Goal: Task Accomplishment & Management: Manage account settings

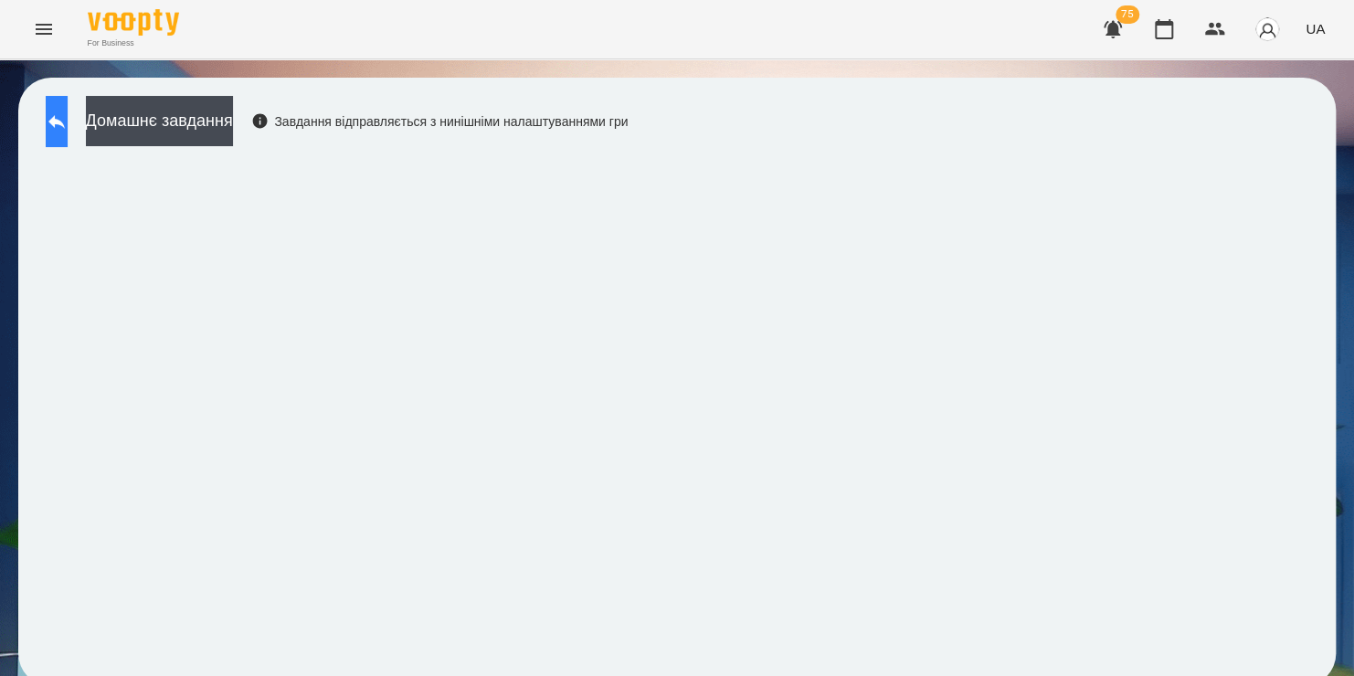
click at [68, 126] on icon at bounding box center [57, 122] width 22 height 22
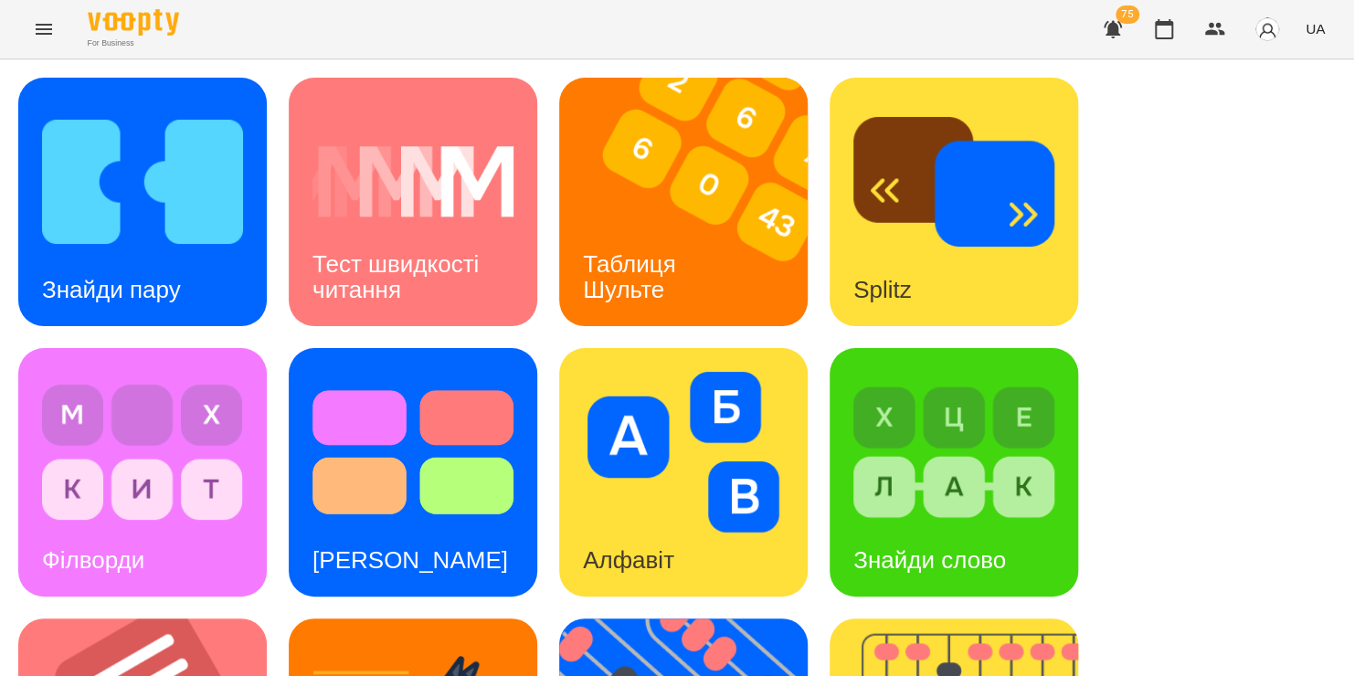
scroll to position [566, 0]
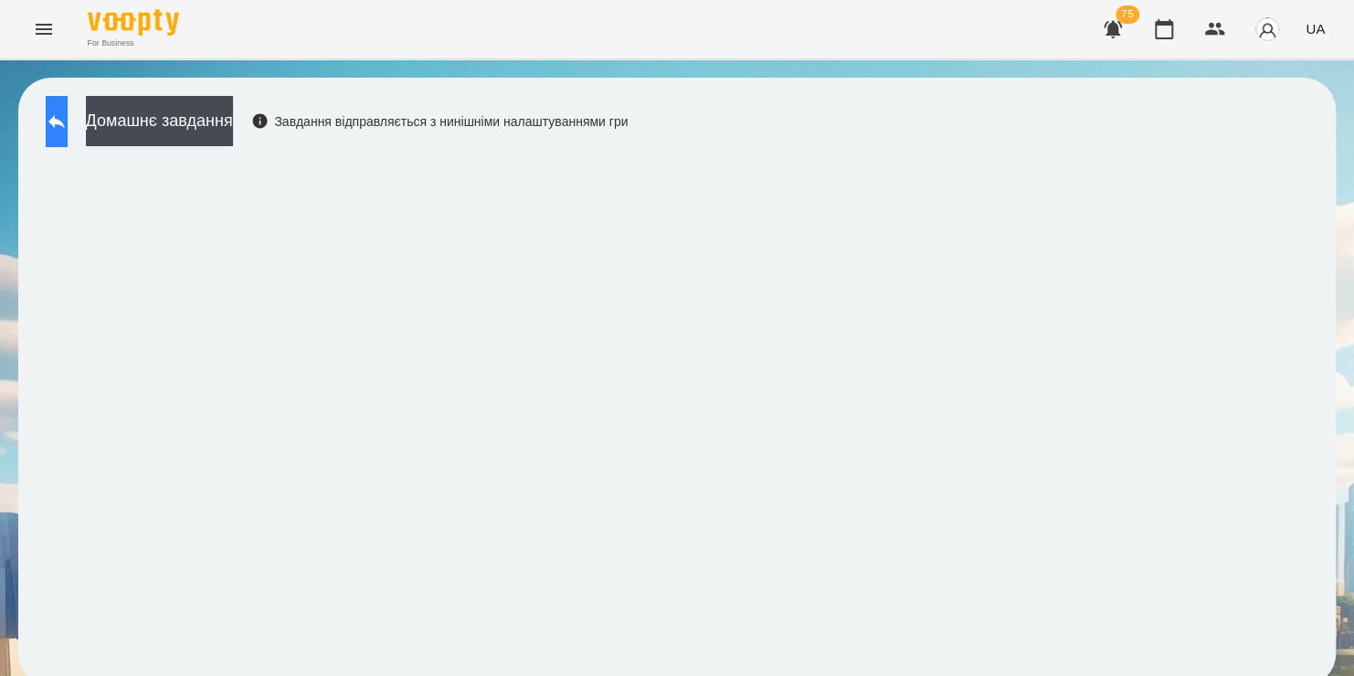
click at [65, 128] on icon at bounding box center [57, 122] width 22 height 22
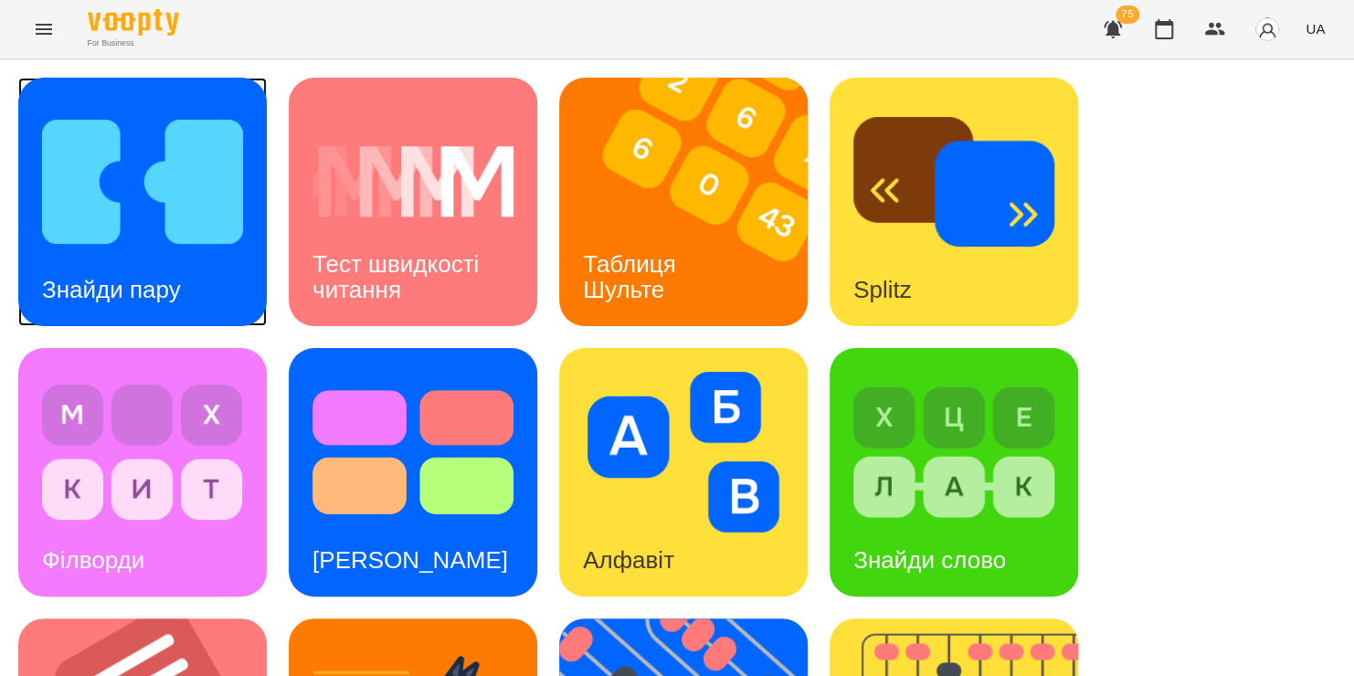
click at [191, 183] on img at bounding box center [142, 181] width 201 height 161
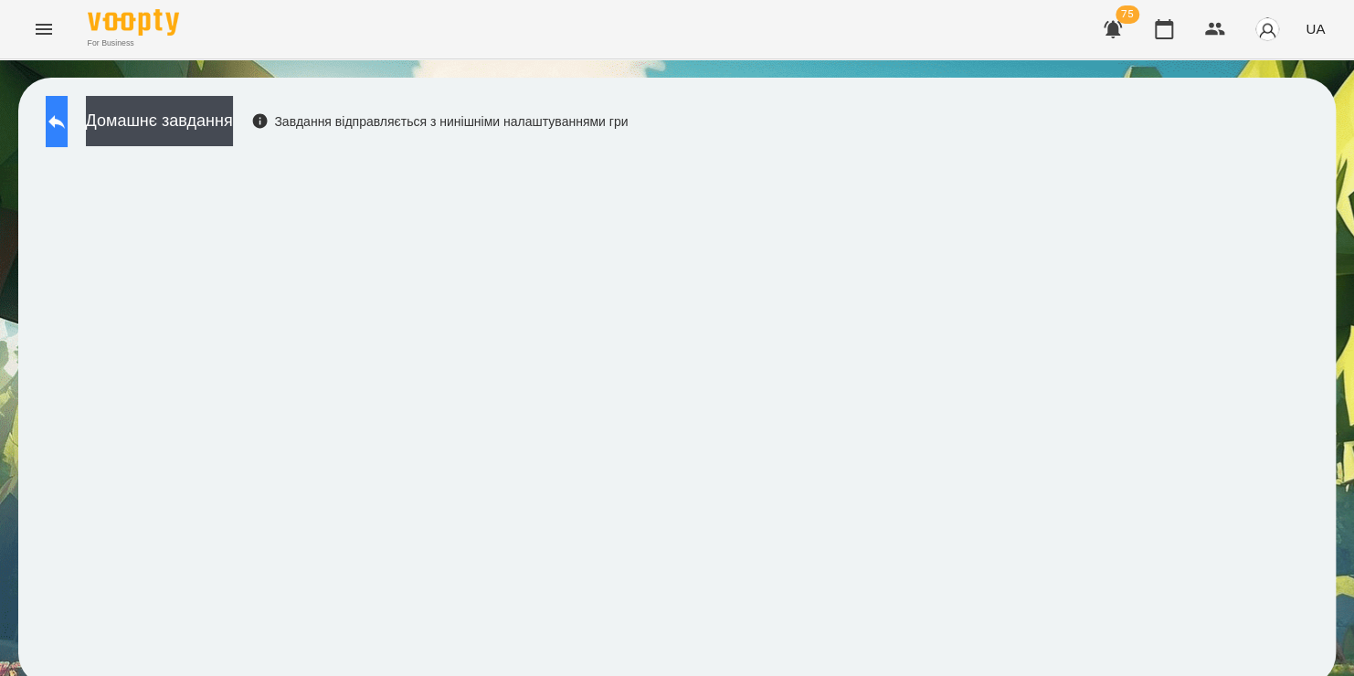
click at [68, 106] on button at bounding box center [57, 121] width 22 height 51
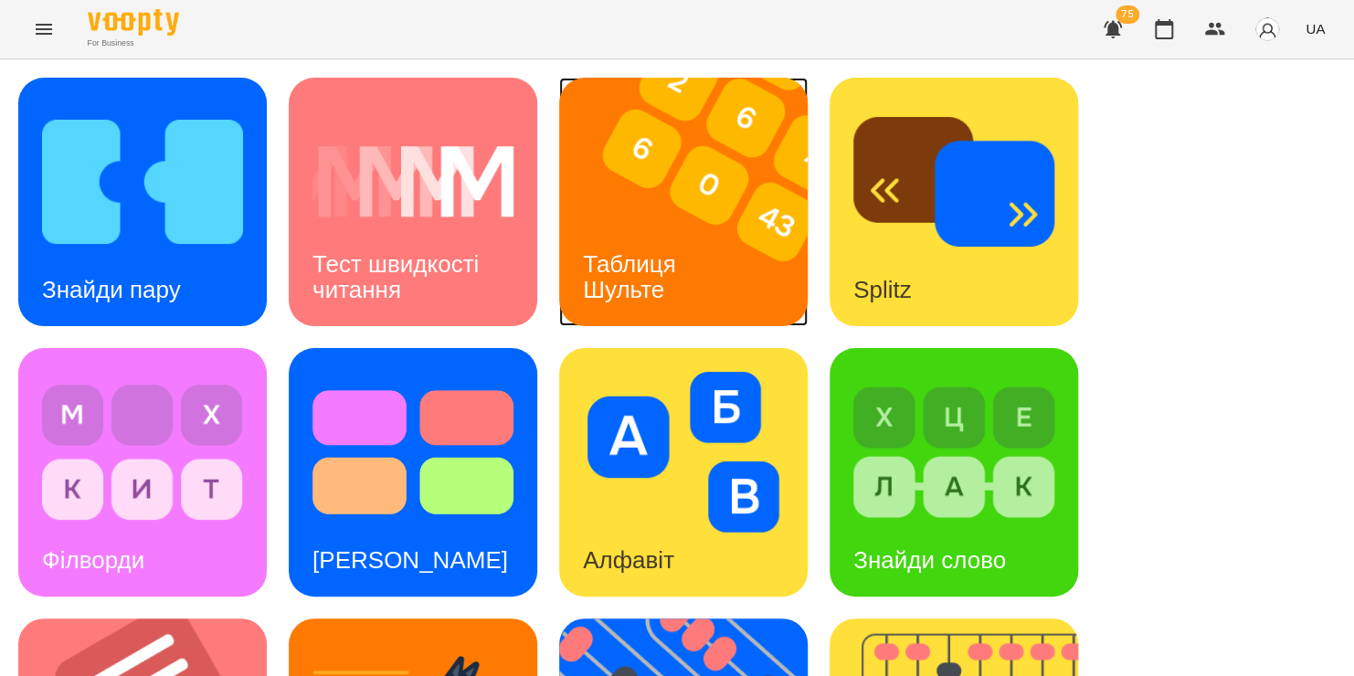
click at [617, 193] on img at bounding box center [694, 202] width 271 height 248
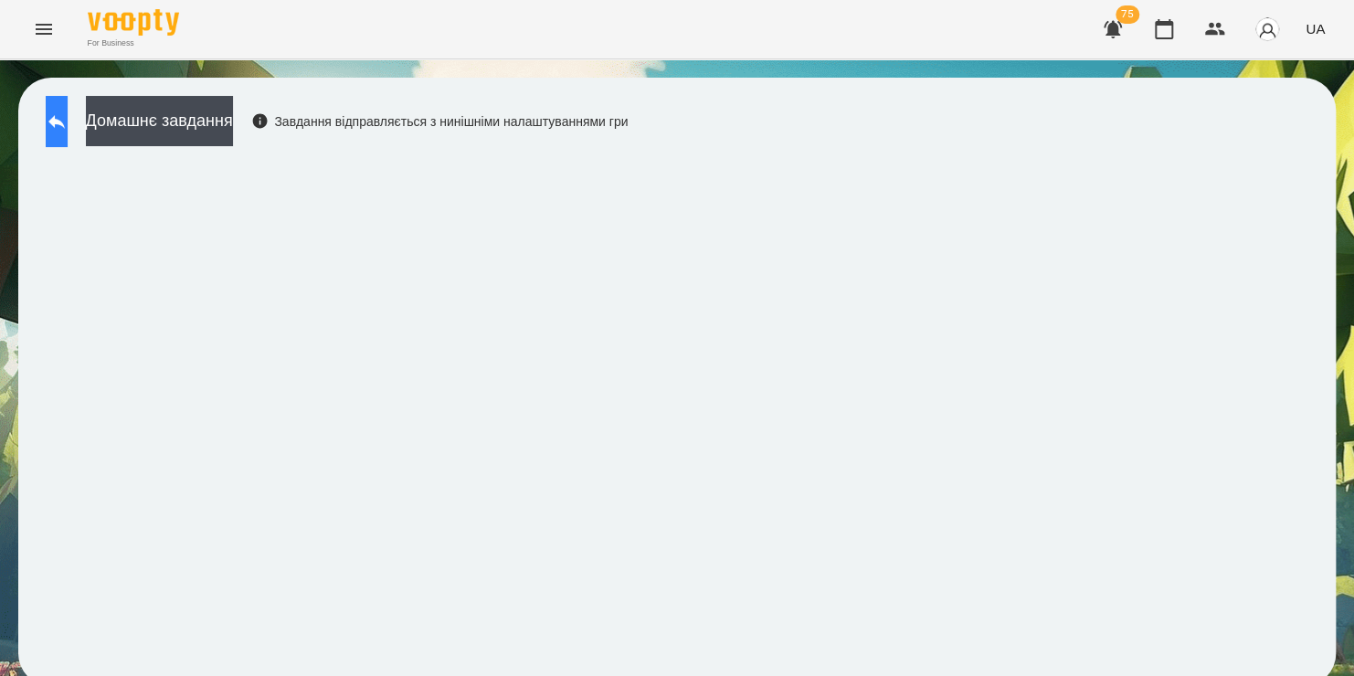
click at [65, 124] on icon at bounding box center [56, 122] width 16 height 14
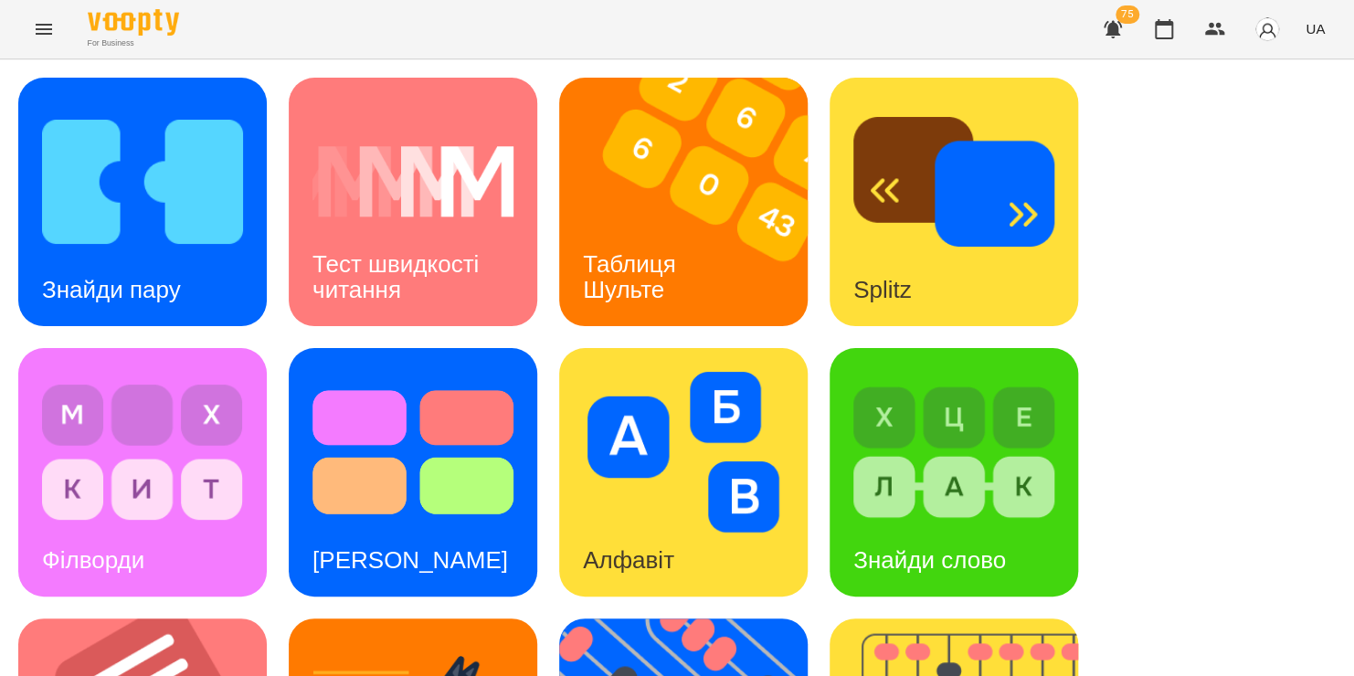
scroll to position [749, 0]
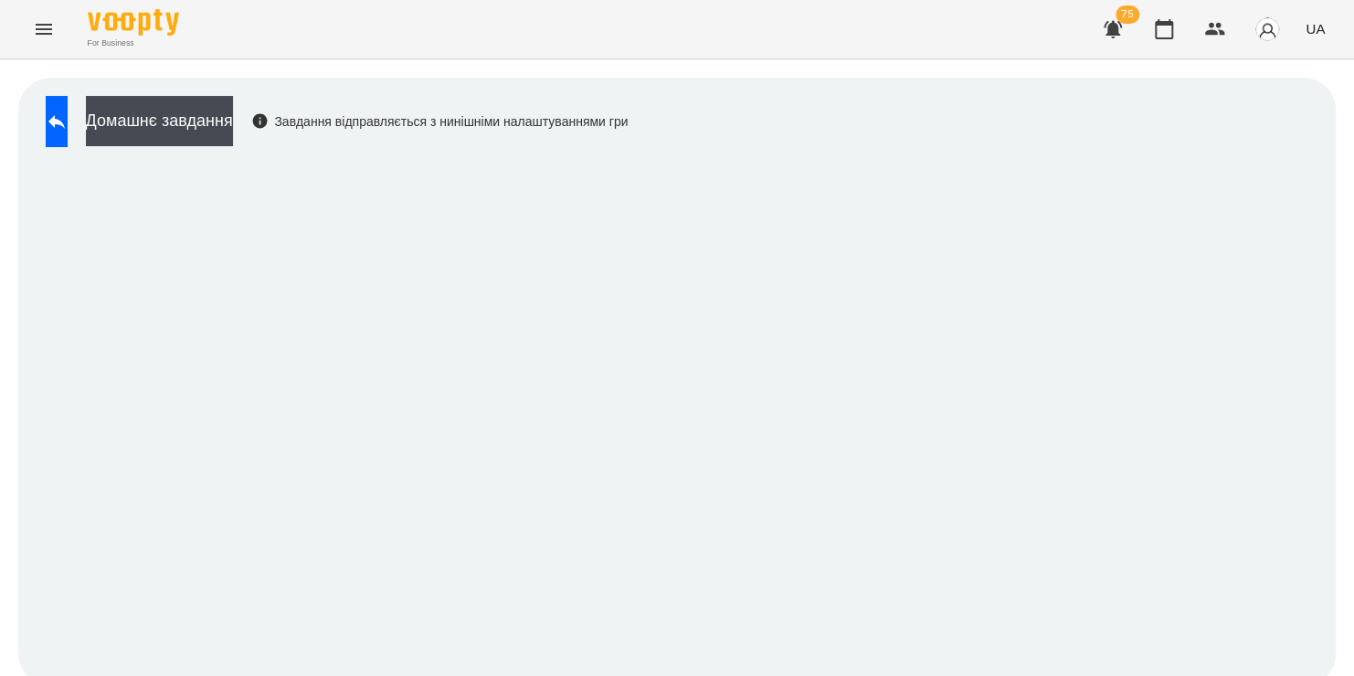
scroll to position [10, 0]
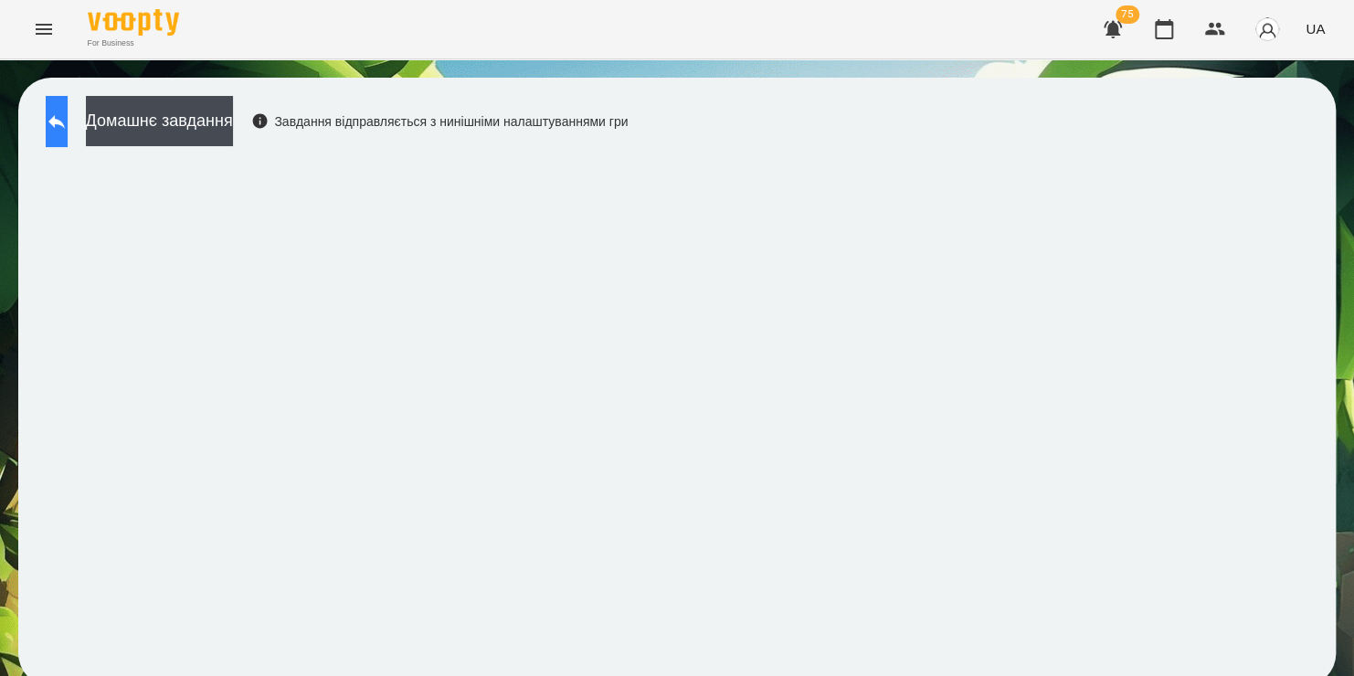
click at [67, 122] on button at bounding box center [57, 121] width 22 height 51
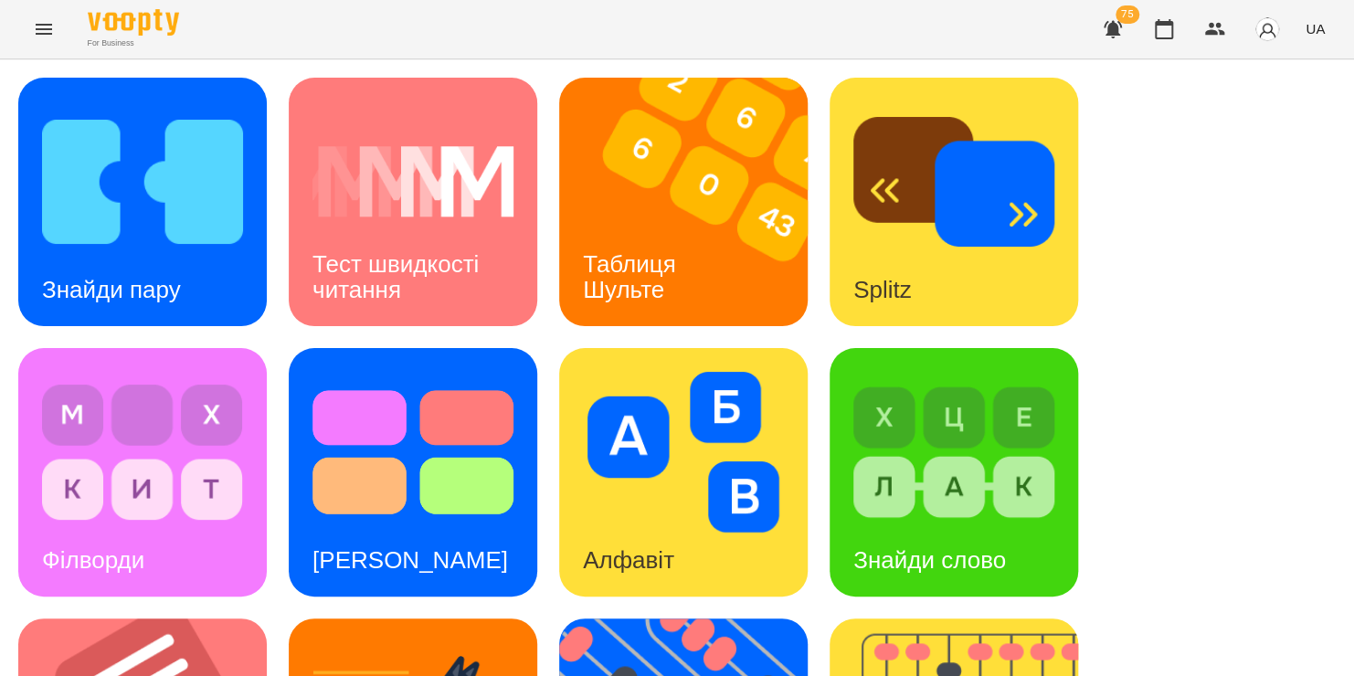
scroll to position [698, 0]
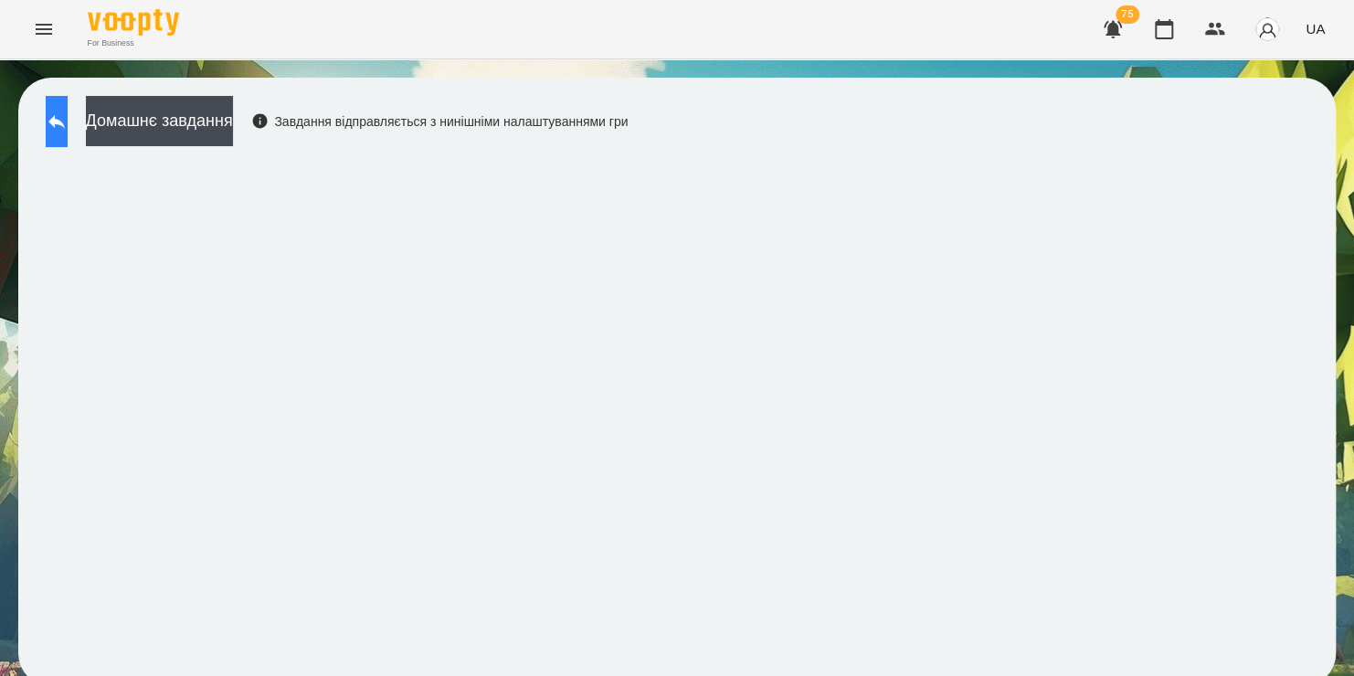
click at [68, 139] on button at bounding box center [57, 121] width 22 height 51
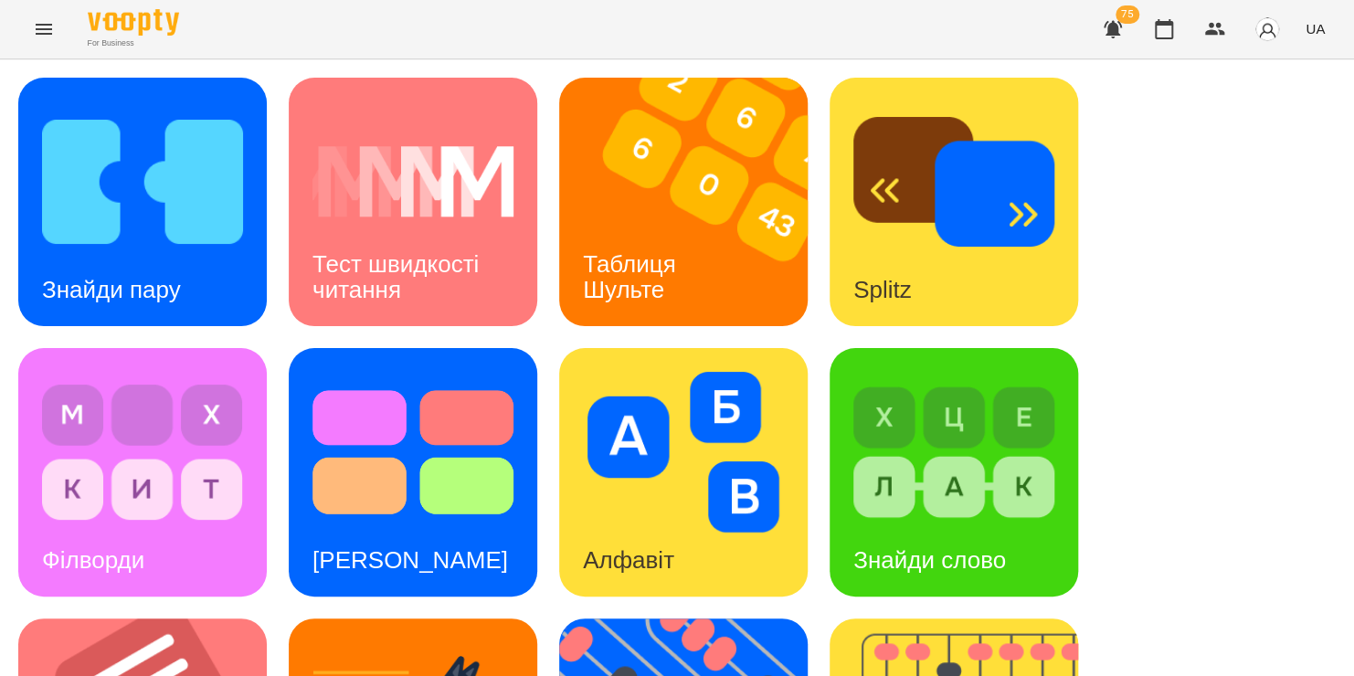
scroll to position [749, 0]
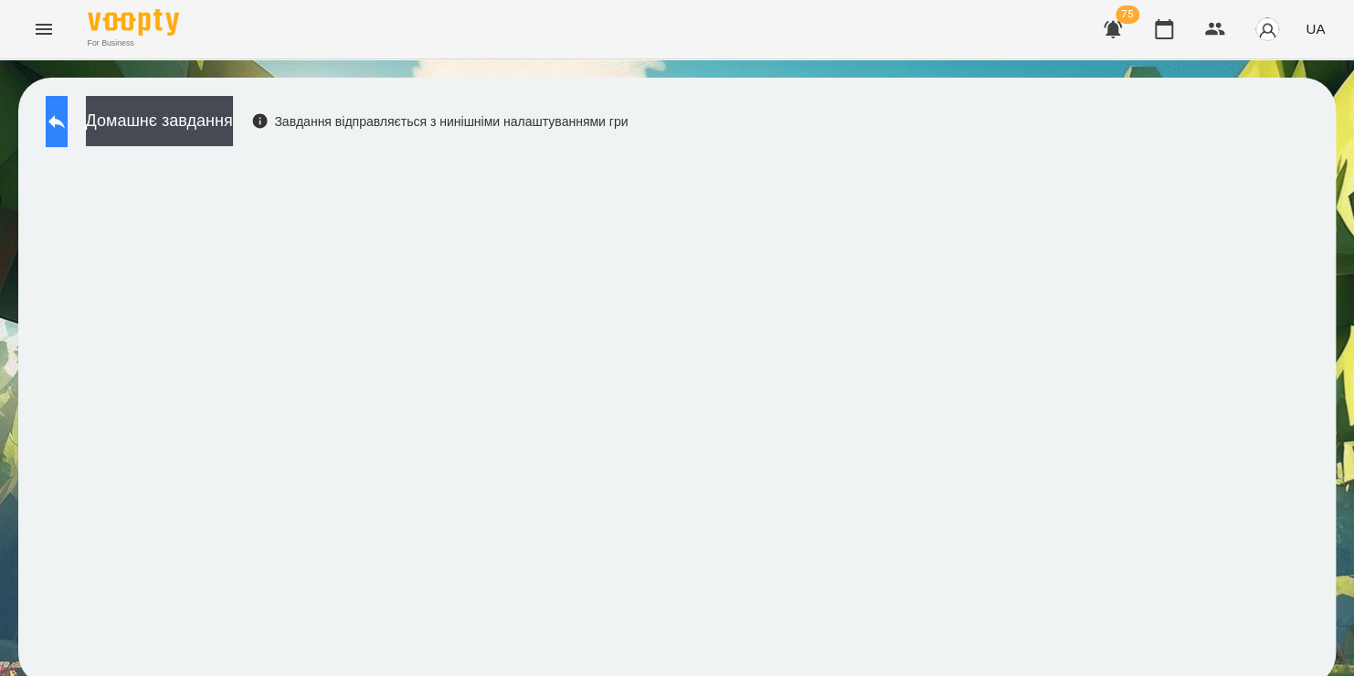
click at [68, 137] on button at bounding box center [57, 121] width 22 height 51
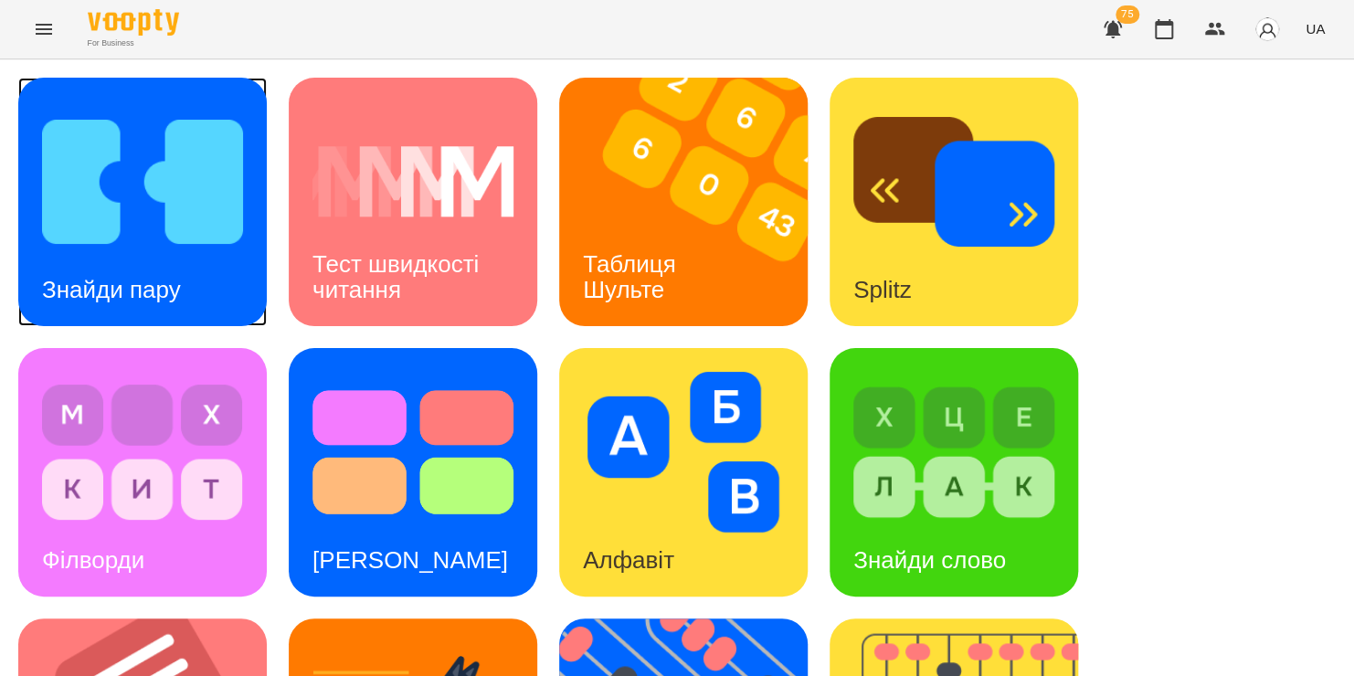
click at [216, 289] on div "Знайди пару" at bounding box center [142, 202] width 248 height 248
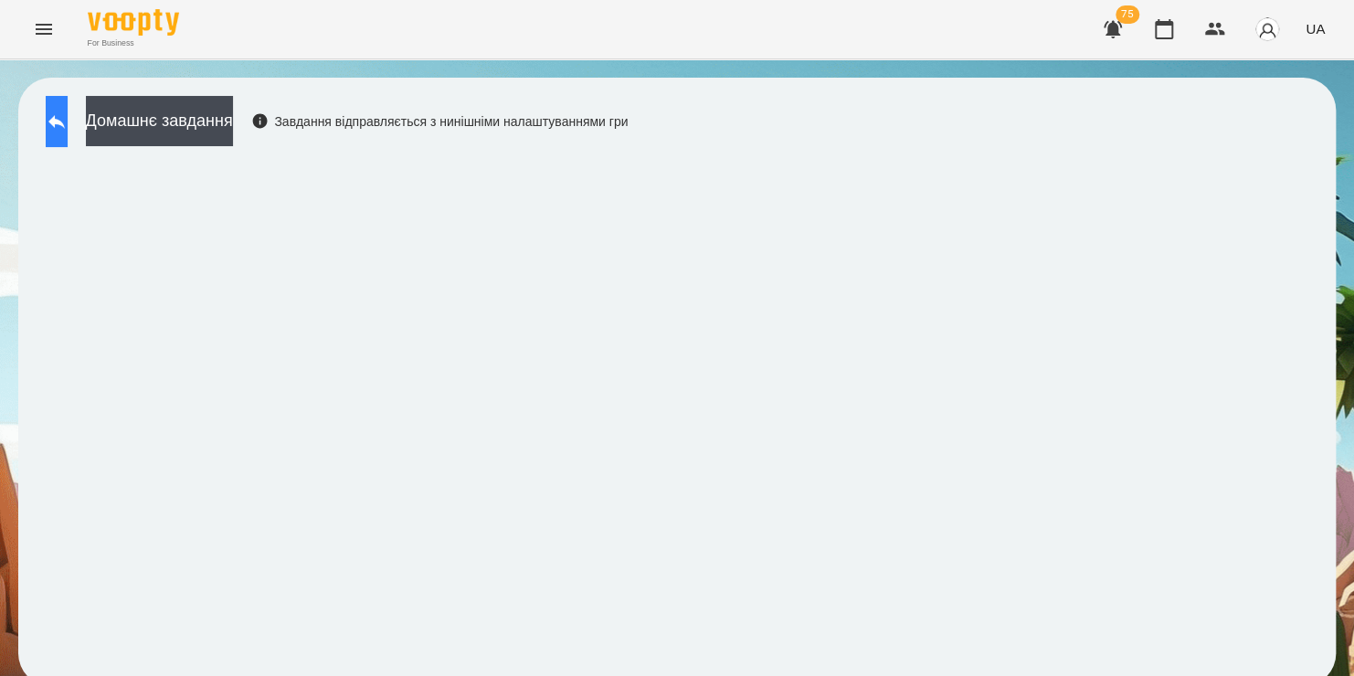
click at [65, 126] on icon at bounding box center [57, 122] width 22 height 22
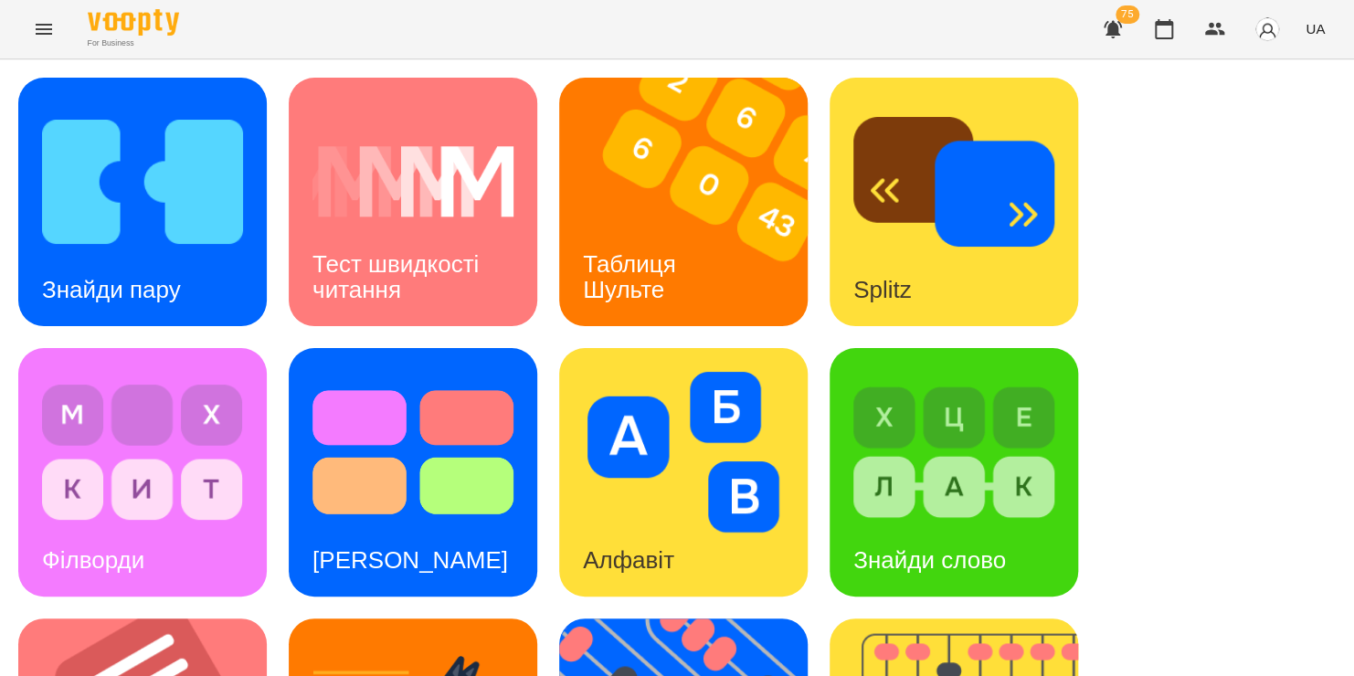
scroll to position [663, 0]
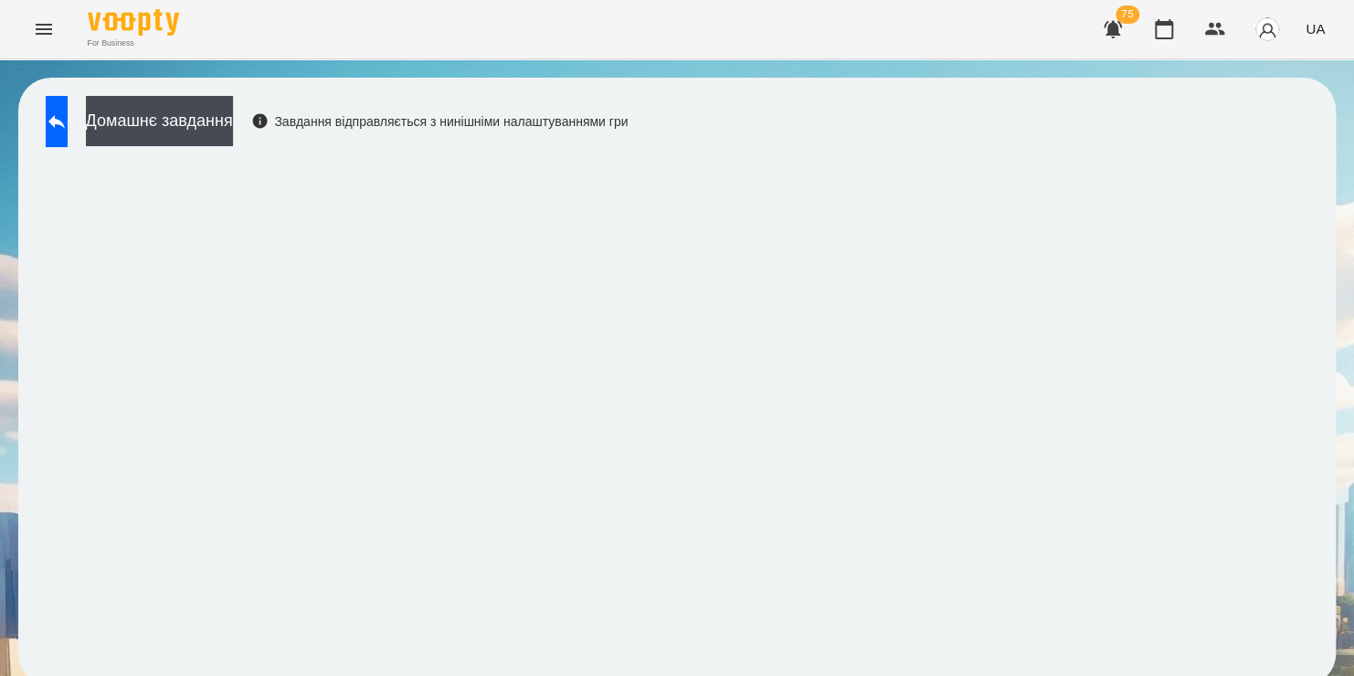
click at [628, 153] on div "Домашнє завдання Завдання відправляється з нинішніми налаштуваннями гри" at bounding box center [332, 126] width 591 height 60
click at [887, 5] on div "For Business 75 UA" at bounding box center [677, 29] width 1354 height 58
click at [1171, 45] on button "button" at bounding box center [1164, 29] width 44 height 44
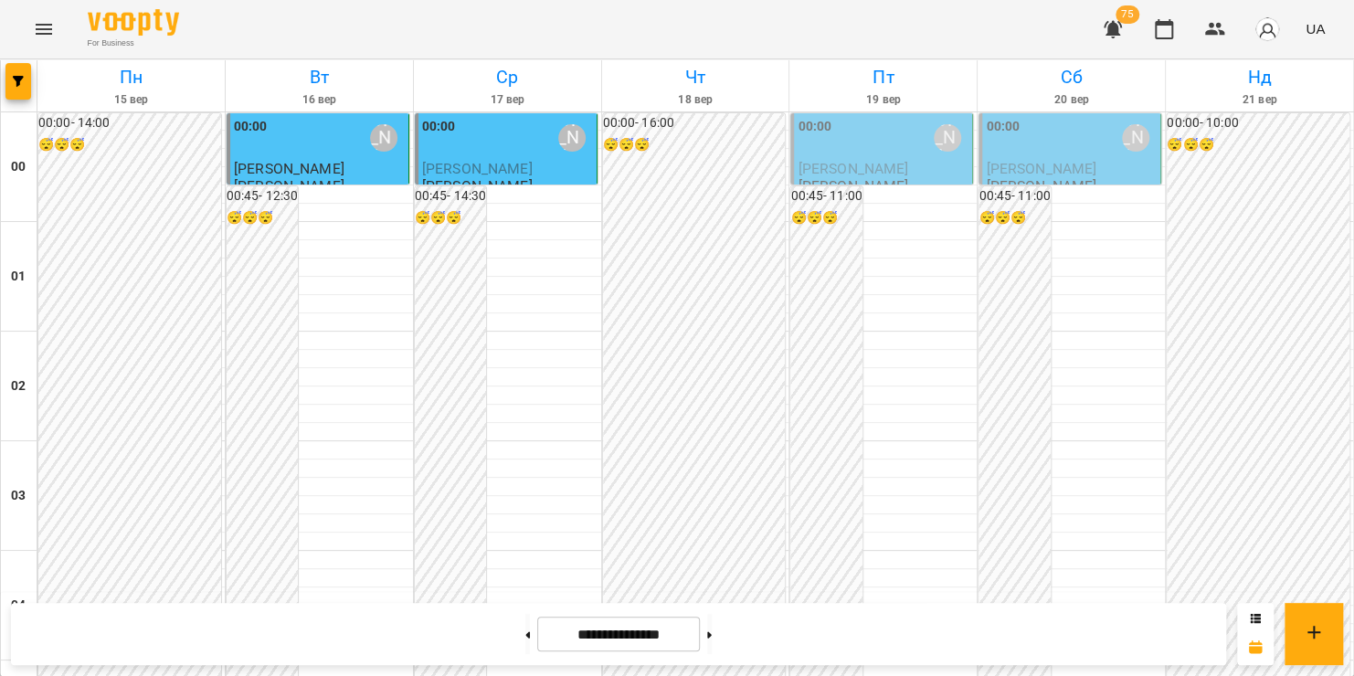
scroll to position [1629, 0]
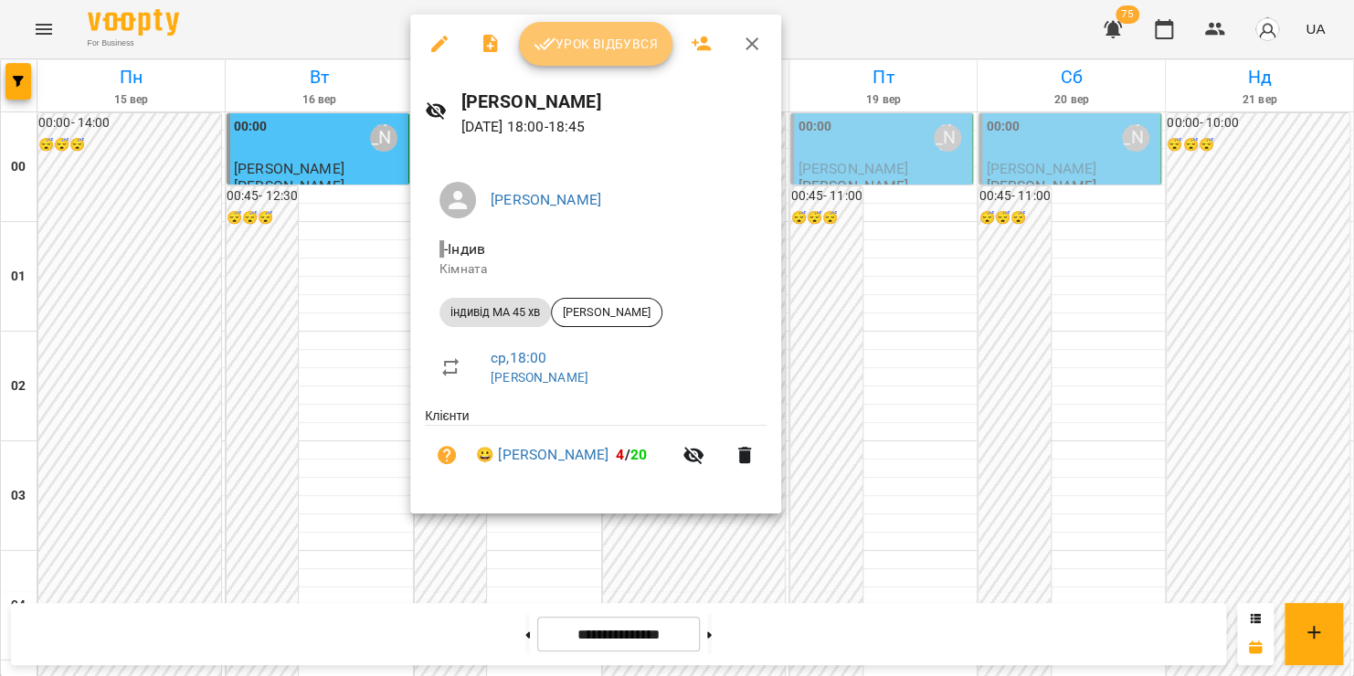
click at [603, 33] on span "Урок відбувся" at bounding box center [595, 44] width 124 height 22
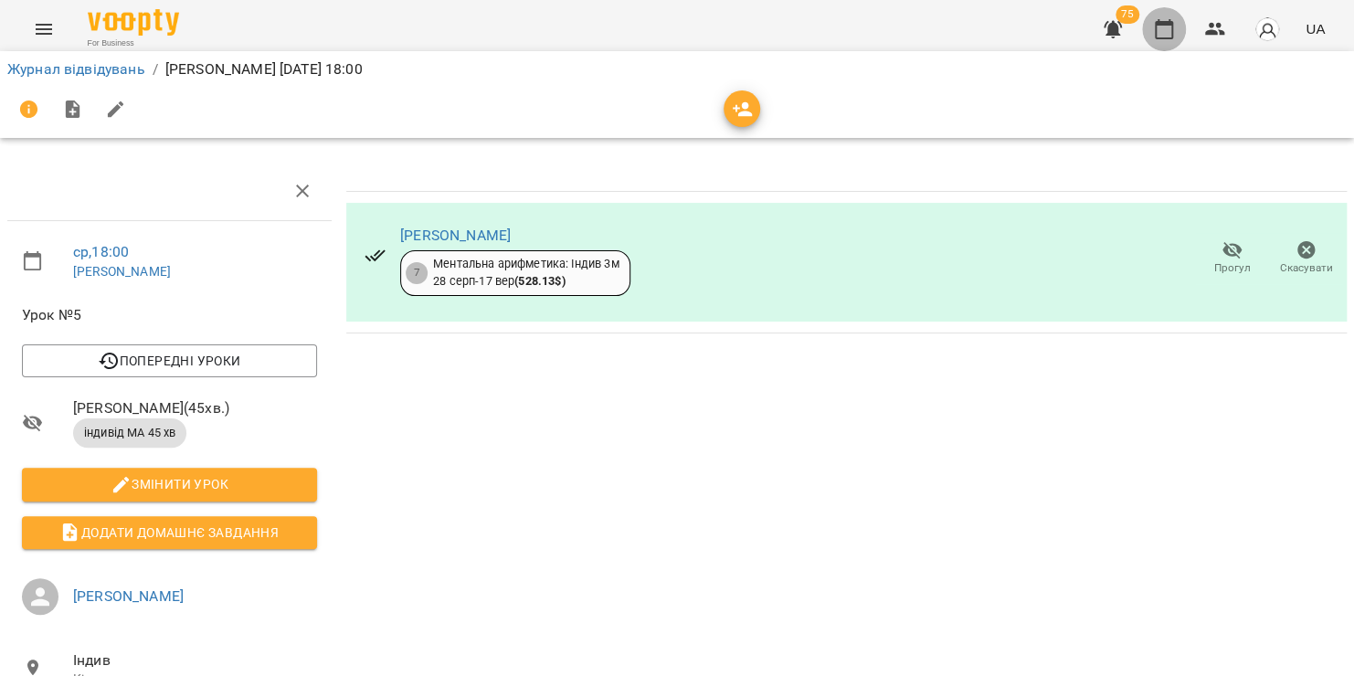
click at [1158, 26] on icon "button" at bounding box center [1164, 29] width 18 height 20
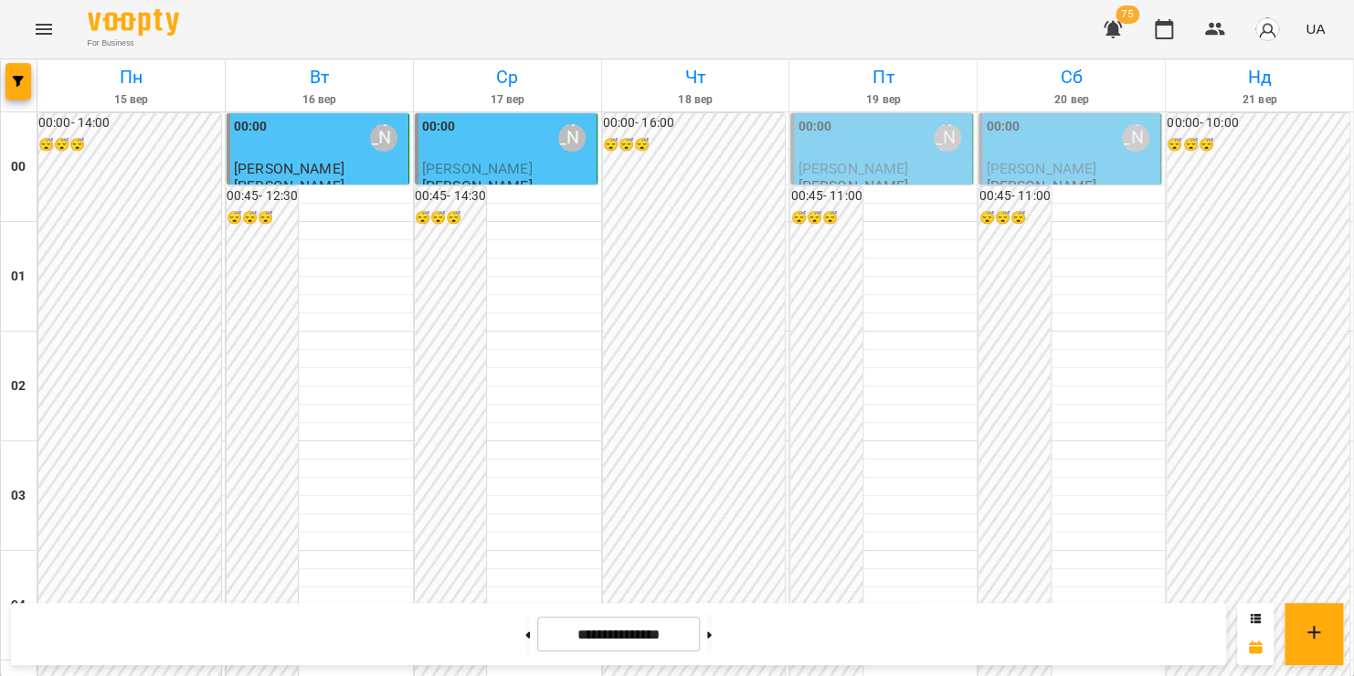
scroll to position [2061, 0]
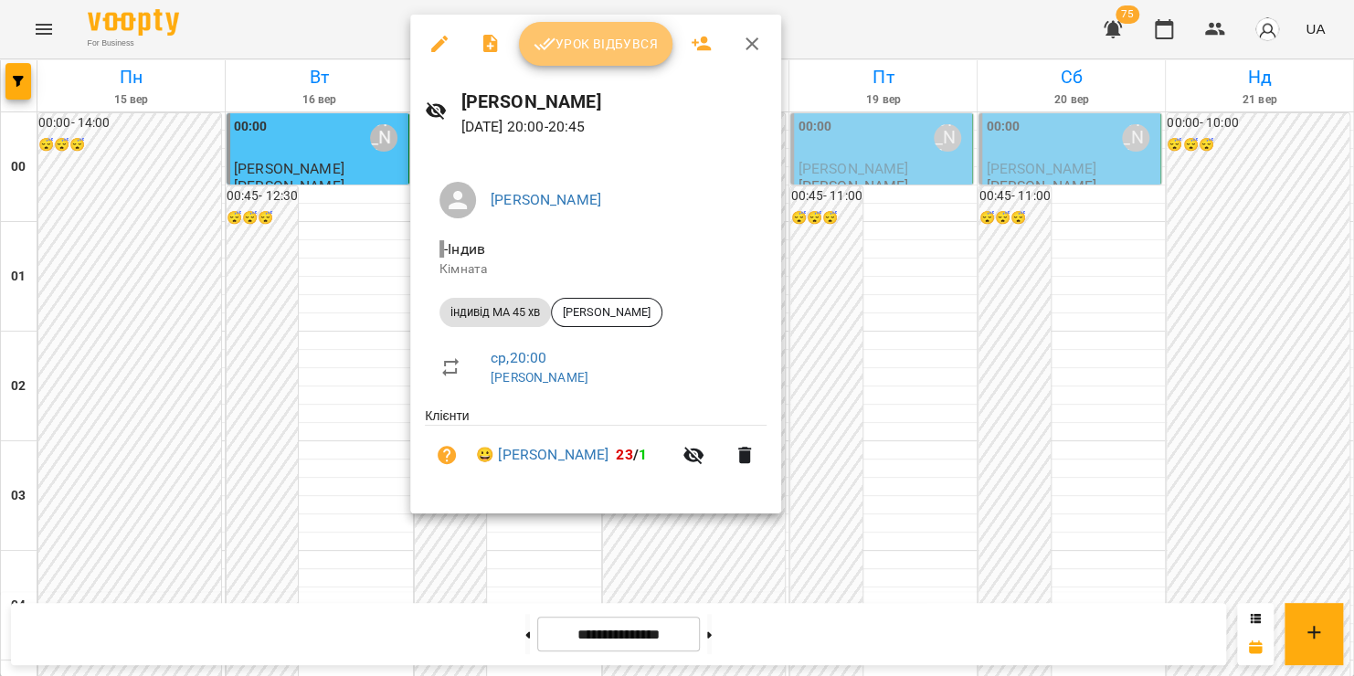
click at [623, 55] on span "Урок відбувся" at bounding box center [595, 44] width 124 height 22
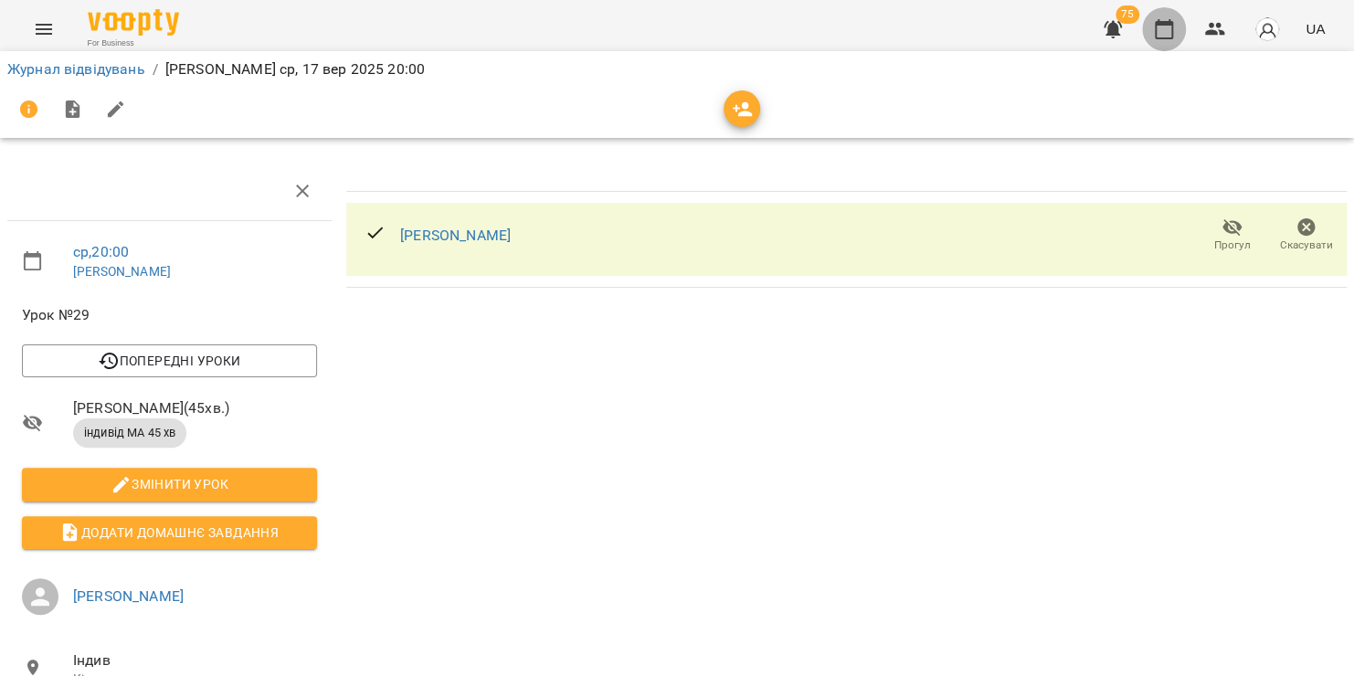
click at [1170, 26] on icon "button" at bounding box center [1164, 29] width 22 height 22
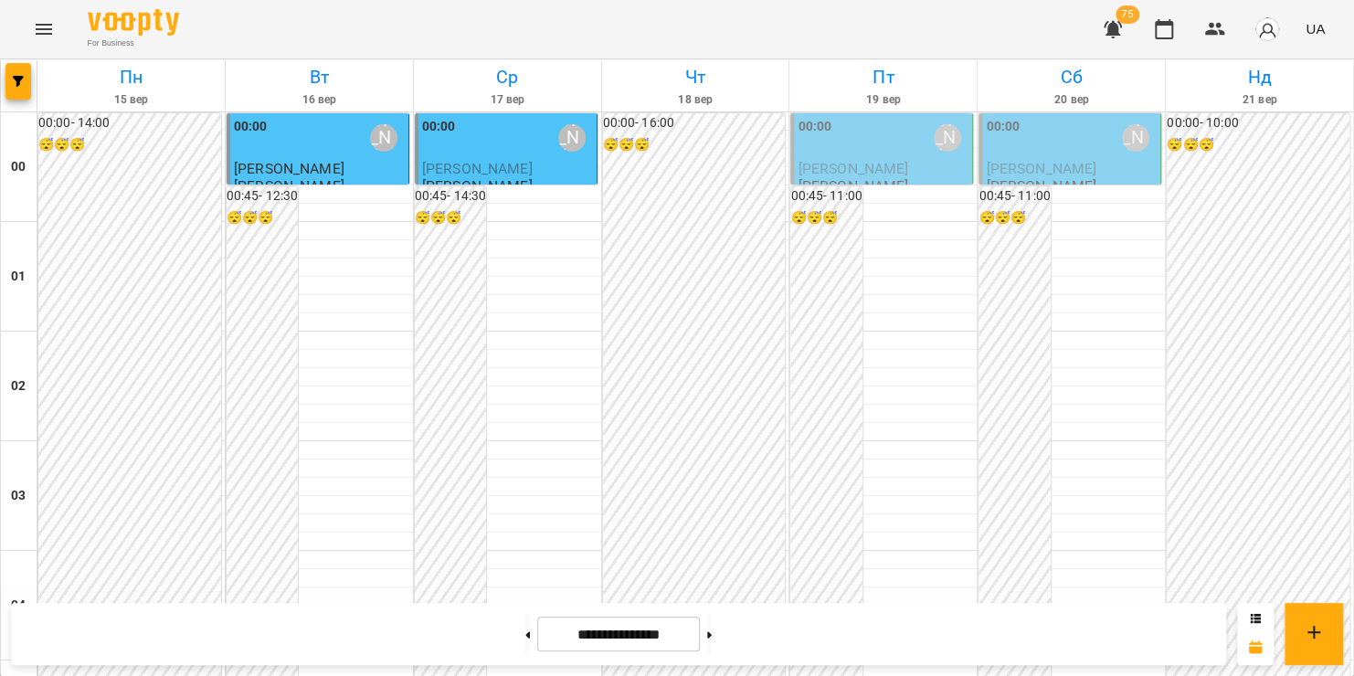
click at [551, 128] on div "[PERSON_NAME]" at bounding box center [572, 138] width 42 height 42
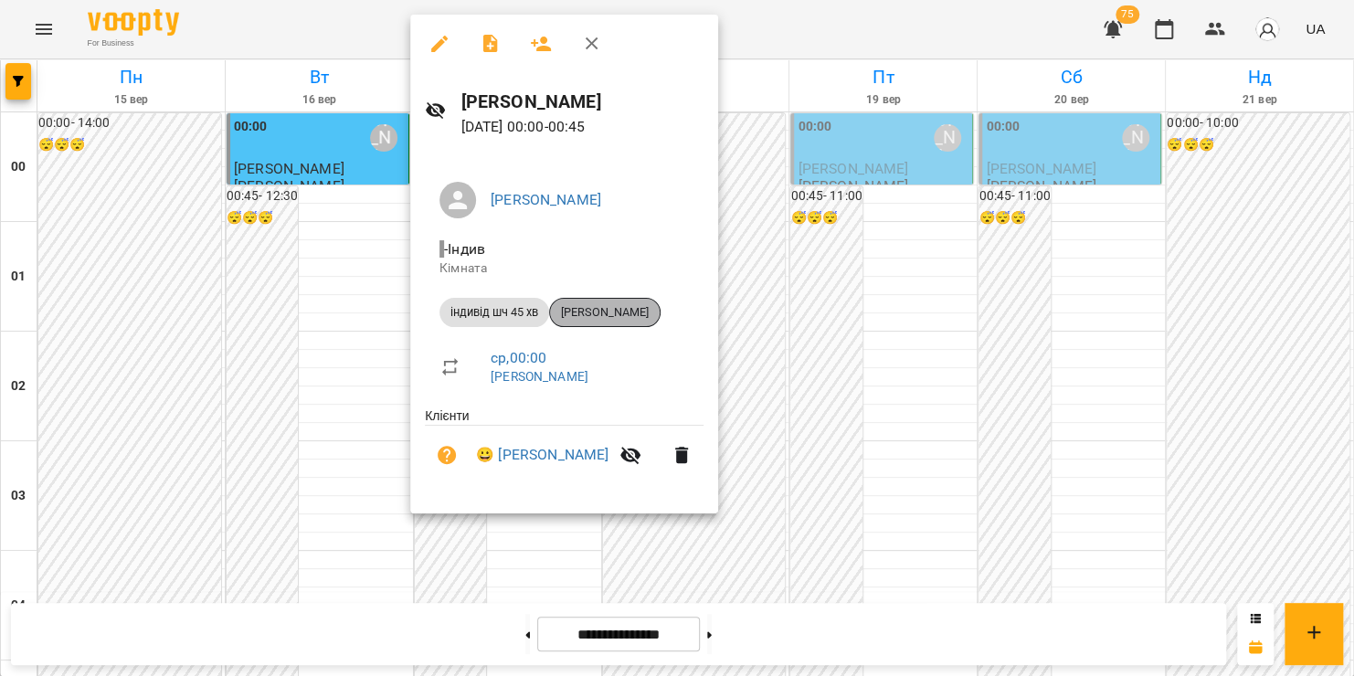
click at [607, 305] on span "[PERSON_NAME]" at bounding box center [605, 312] width 110 height 16
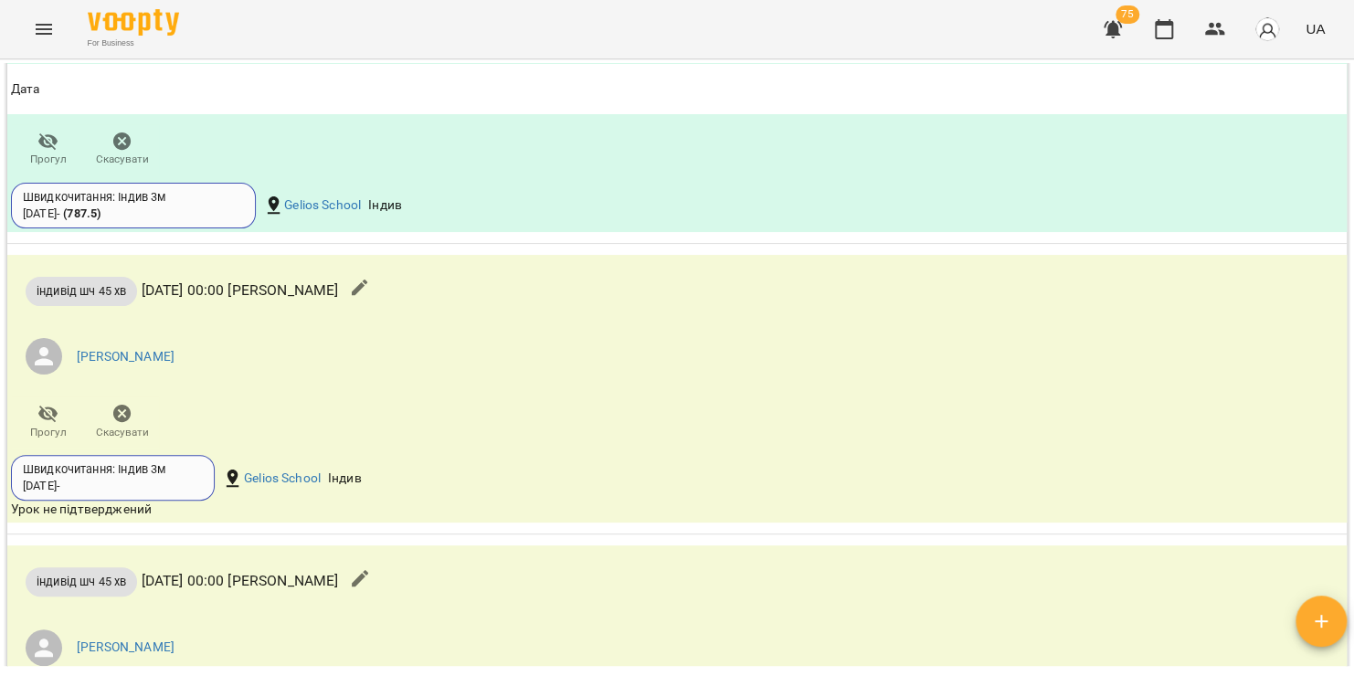
scroll to position [2267, 0]
